Goal: Task Accomplishment & Management: Use online tool/utility

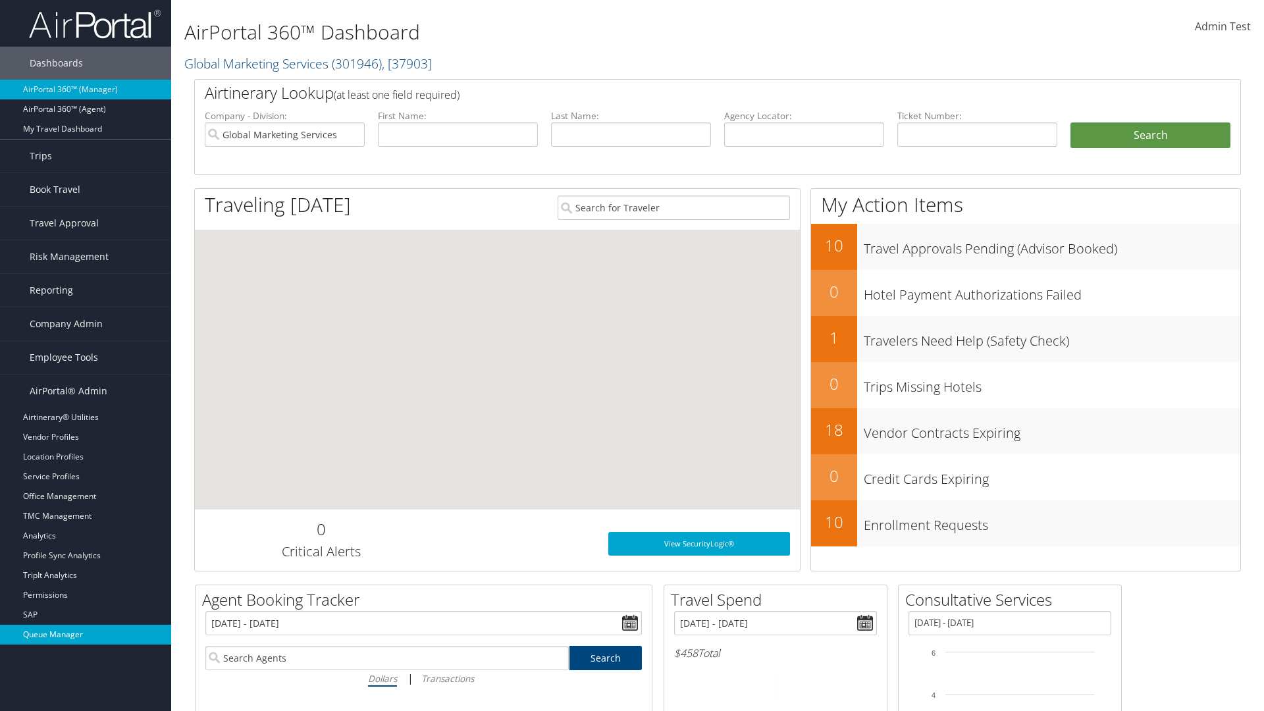
click at [86, 635] on link "Queue Manager" at bounding box center [85, 635] width 171 height 20
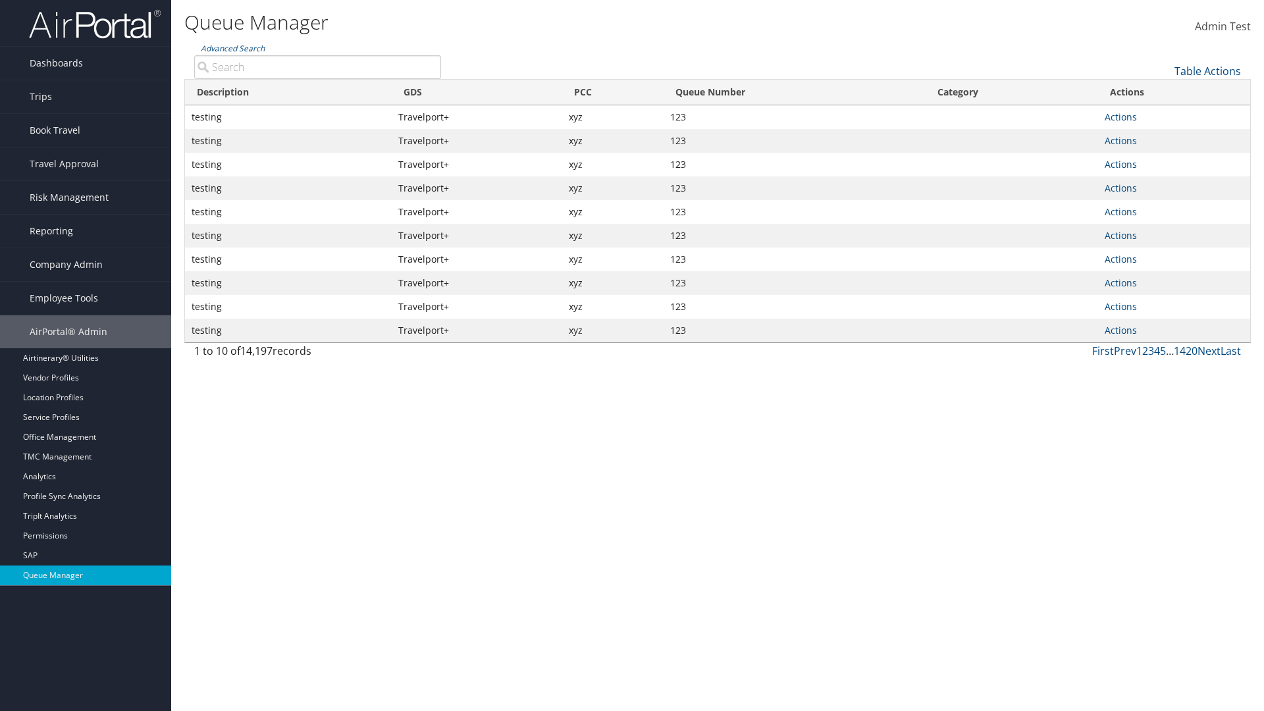
click at [1207, 71] on link "Table Actions" at bounding box center [1207, 71] width 66 height 14
click at [1163, 92] on link "View Errors" at bounding box center [1163, 91] width 173 height 22
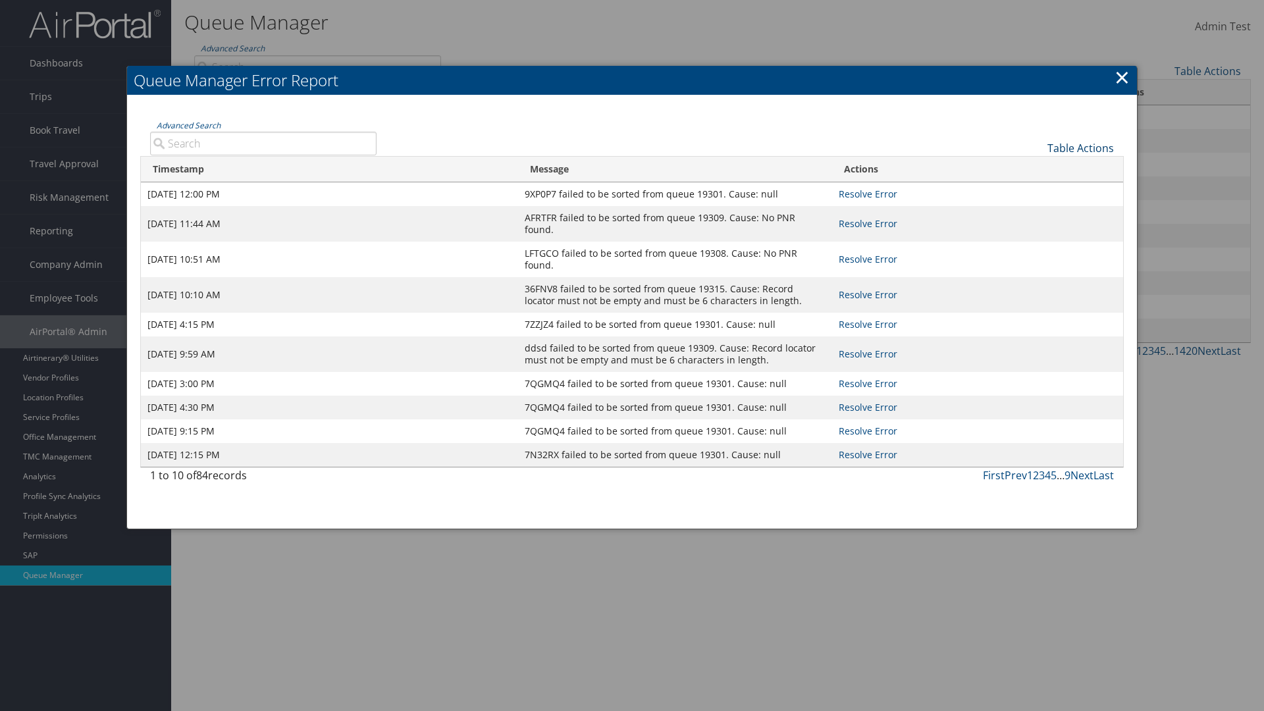
click at [1080, 147] on link "Table Actions" at bounding box center [1080, 148] width 66 height 14
click at [1036, 190] on link "Page Length" at bounding box center [1036, 191] width 173 height 22
click at [754, 137] on div "Table Actions" at bounding box center [755, 137] width 738 height 38
click at [1080, 147] on link "Table Actions" at bounding box center [1080, 148] width 66 height 14
click at [1036, 168] on link "Column Visibility" at bounding box center [1036, 168] width 173 height 22
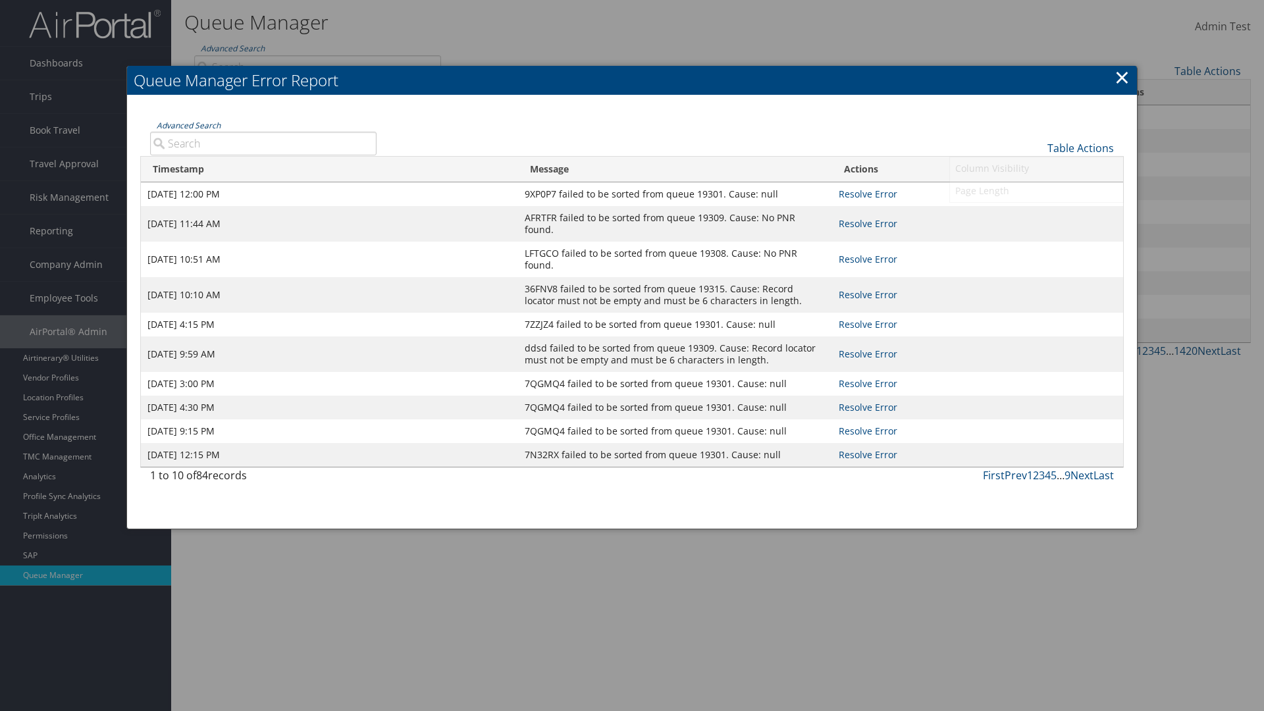
click at [188, 125] on link "Advanced Search" at bounding box center [189, 125] width 64 height 11
